Goal: Navigation & Orientation: Find specific page/section

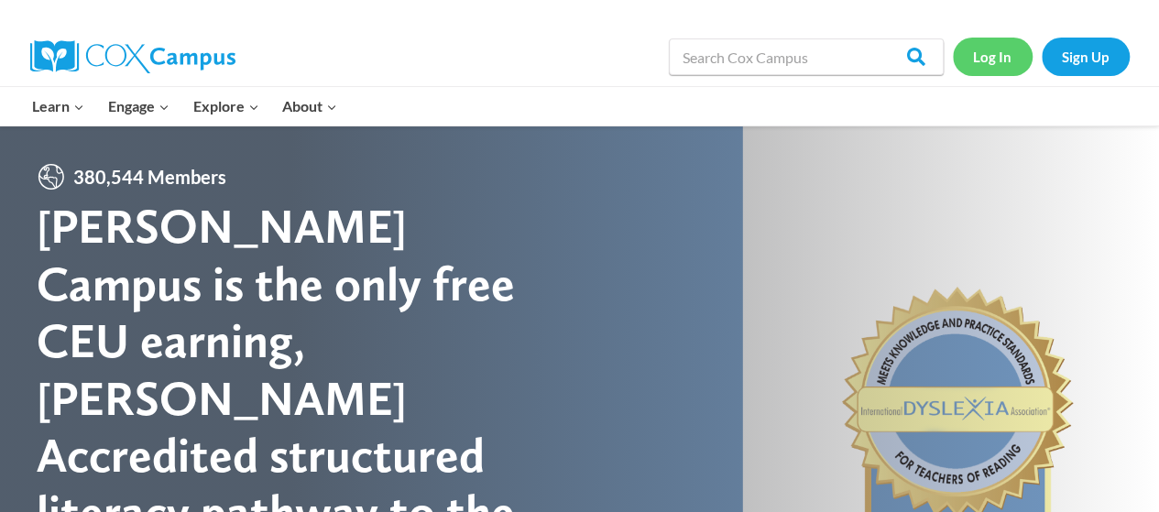
click at [980, 57] on link "Log In" at bounding box center [993, 57] width 80 height 38
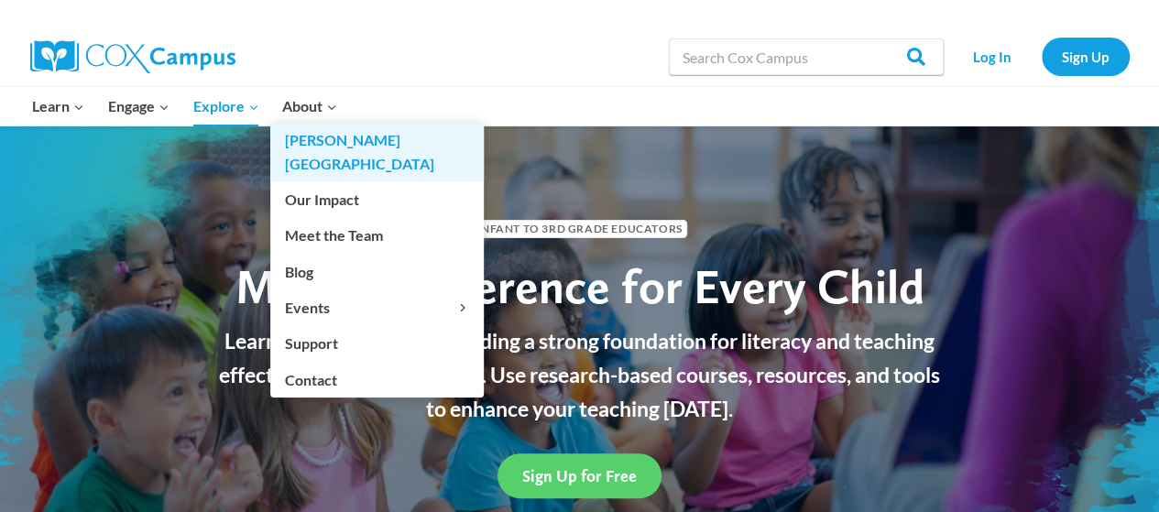
click at [334, 140] on link "[PERSON_NAME][GEOGRAPHIC_DATA]" at bounding box center [377, 152] width 214 height 59
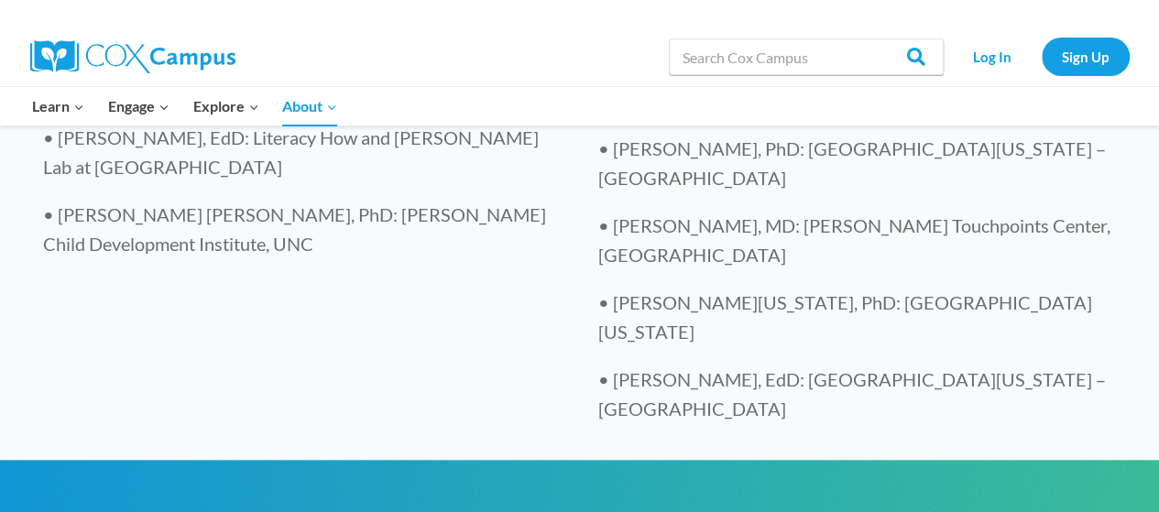
scroll to position [3973, 0]
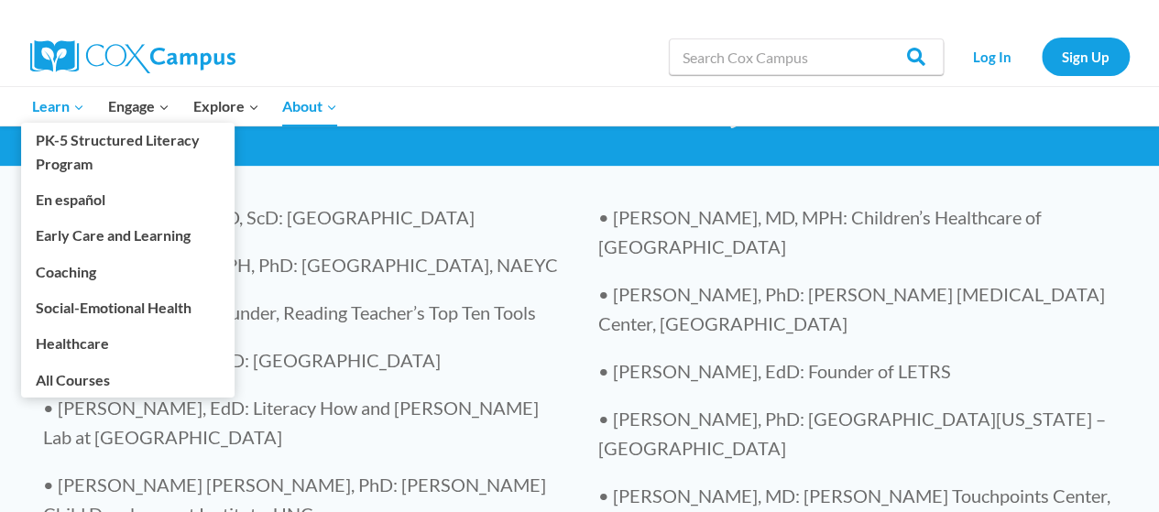
click at [79, 104] on icon "Expand" at bounding box center [78, 107] width 13 height 13
click at [77, 111] on icon "Expand" at bounding box center [78, 107] width 13 height 13
click at [77, 104] on icon "Expand" at bounding box center [78, 107] width 13 height 13
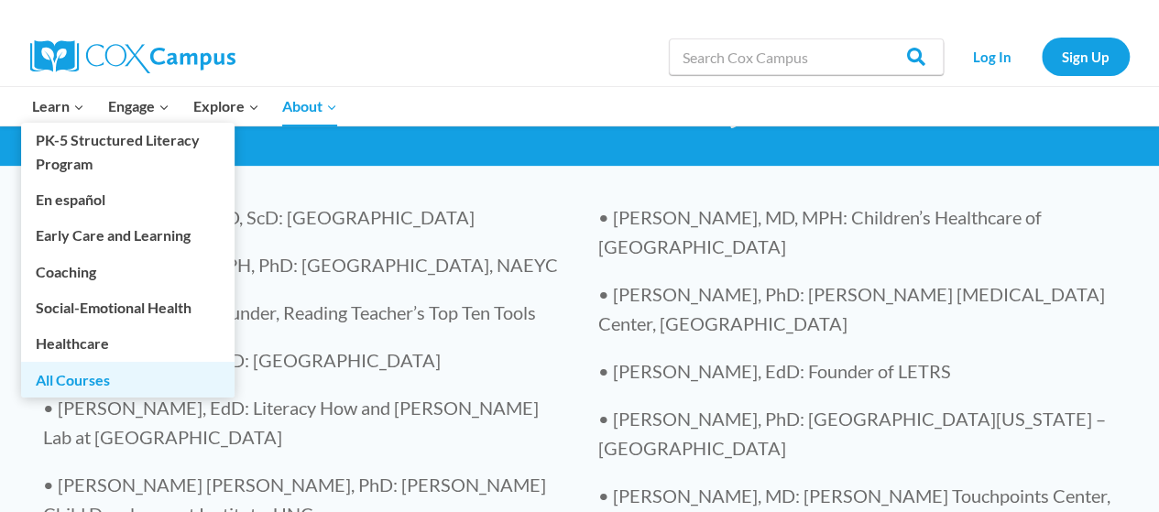
click at [90, 376] on link "All Courses" at bounding box center [128, 379] width 214 height 35
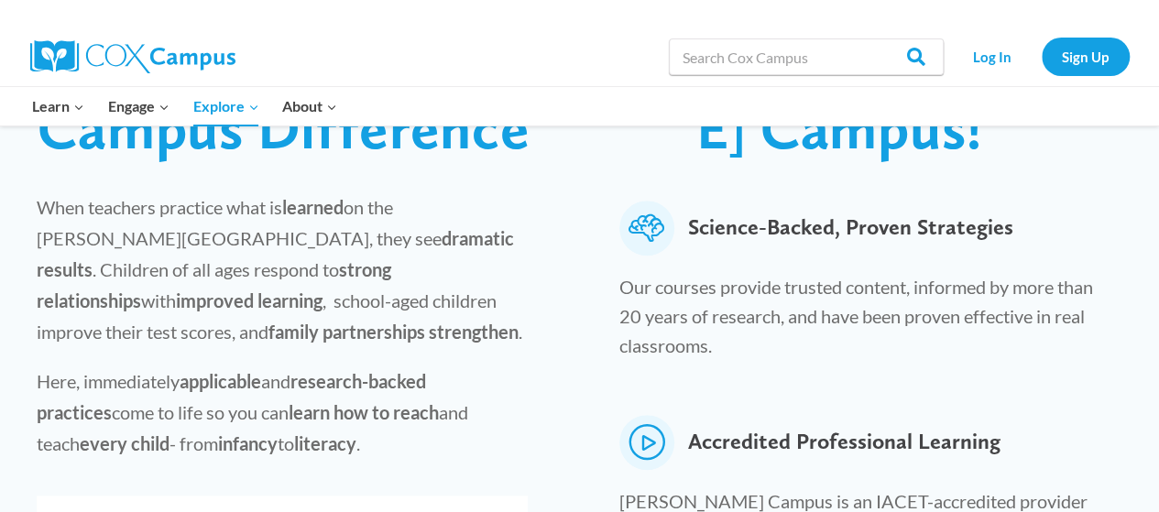
scroll to position [733, 0]
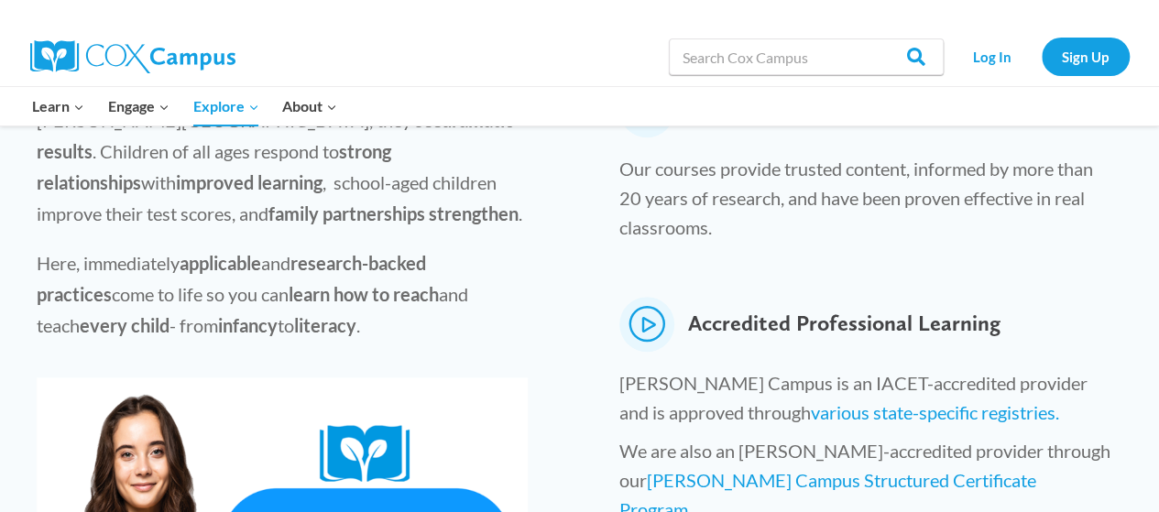
click at [640, 297] on icon at bounding box center [646, 324] width 55 height 55
click at [645, 297] on icon at bounding box center [646, 324] width 55 height 55
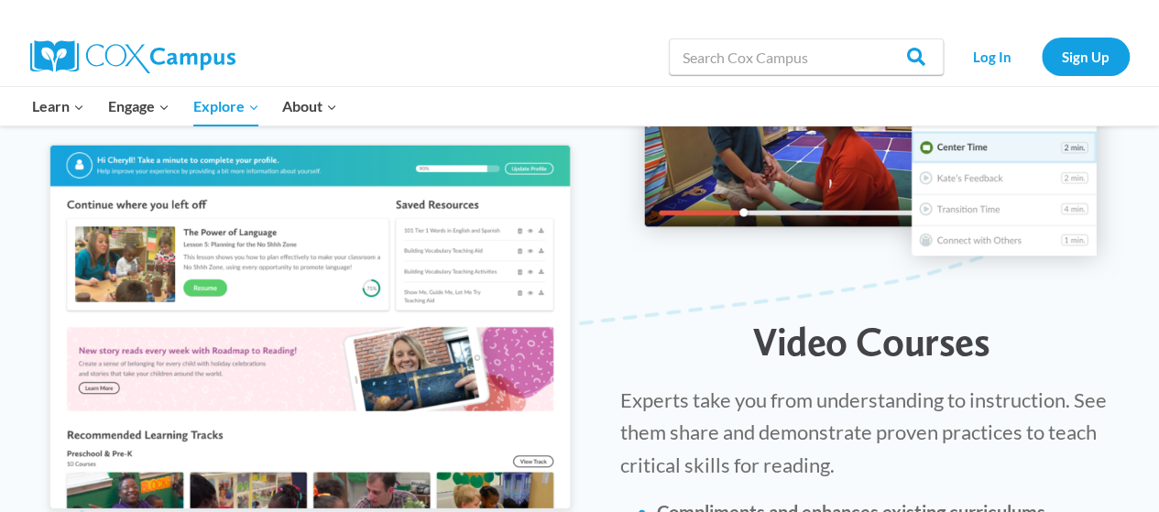
scroll to position [2108, 0]
